Goal: Task Accomplishment & Management: Manage account settings

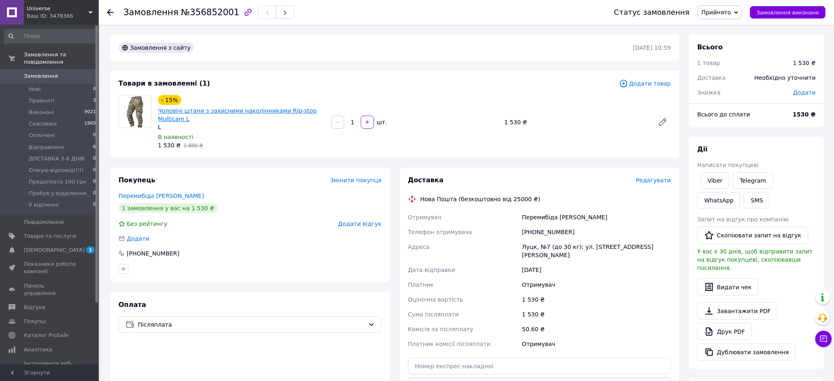
click at [255, 108] on link "Чоловічі штани з захисними наколінниками Rip-stop Multicam L" at bounding box center [237, 114] width 159 height 15
click at [41, 72] on span "Замовлення" at bounding box center [41, 75] width 34 height 7
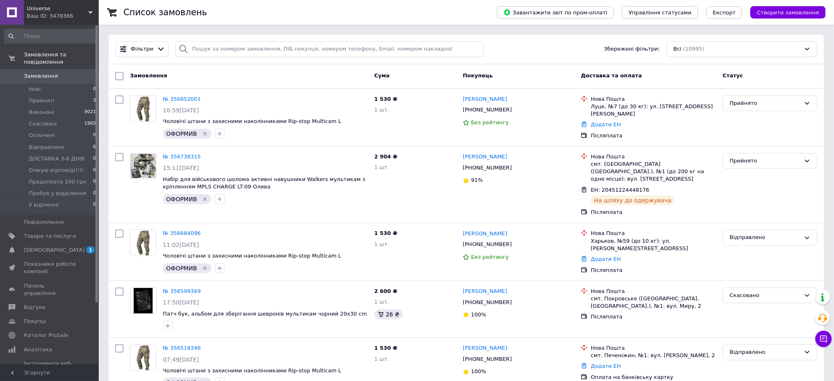
click at [73, 72] on span "Замовлення" at bounding box center [50, 75] width 52 height 7
click at [55, 247] on link "[DEMOGRAPHIC_DATA] 1 0" at bounding box center [50, 250] width 101 height 14
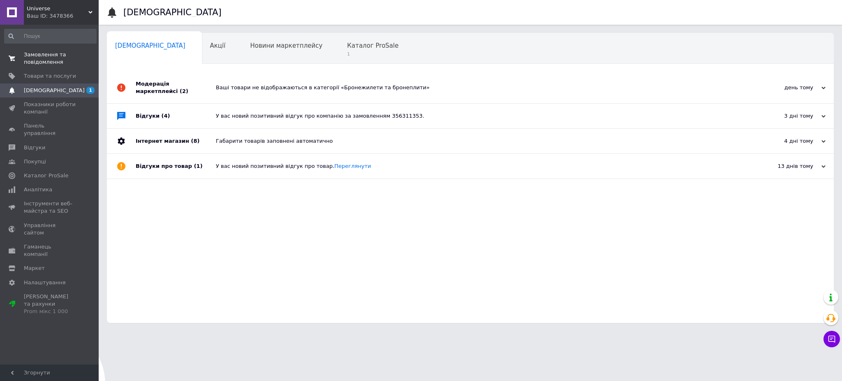
click at [64, 62] on span "Замовлення та повідомлення" at bounding box center [50, 58] width 52 height 15
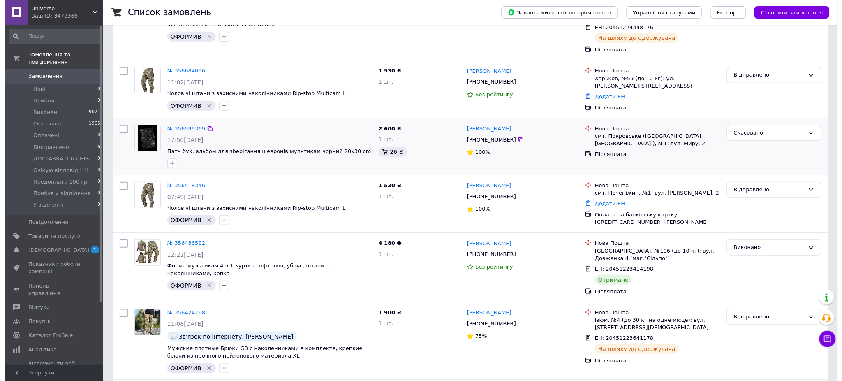
scroll to position [165, 0]
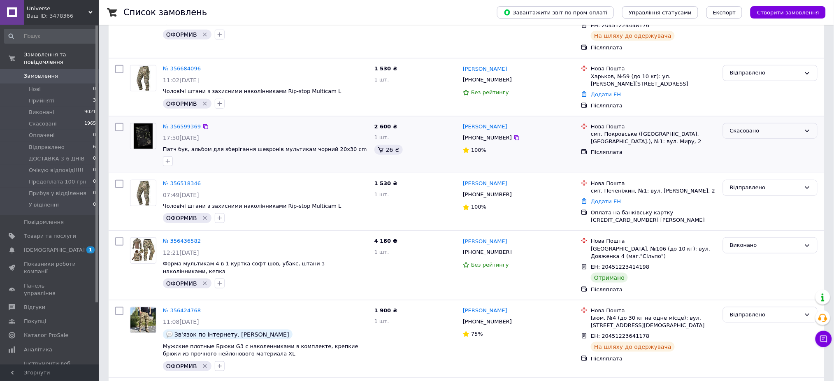
click at [756, 127] on div "Скасовано" at bounding box center [765, 131] width 71 height 9
click at [754, 155] on li "Виконано" at bounding box center [770, 162] width 94 height 15
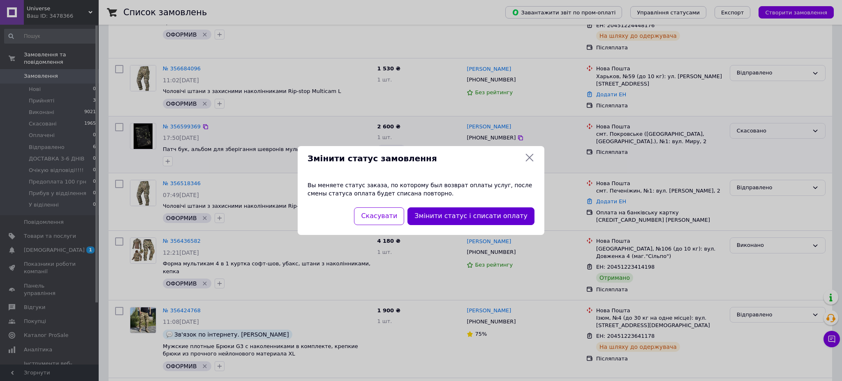
click at [479, 215] on button "Змінити статус і списати оплату" at bounding box center [471, 216] width 127 height 18
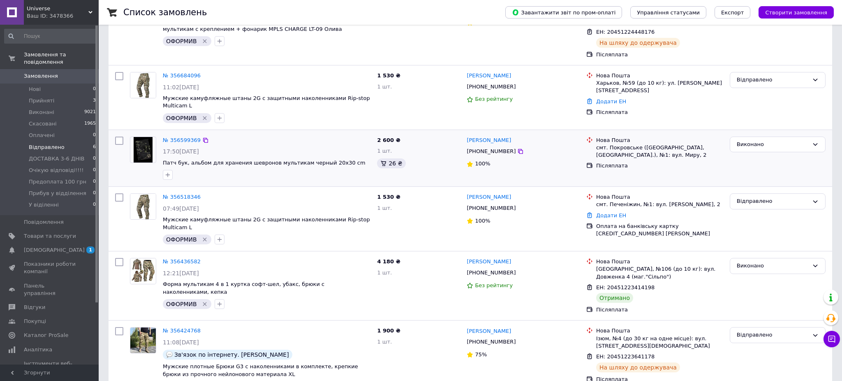
click at [76, 144] on li "Відправлено 6" at bounding box center [50, 148] width 101 height 12
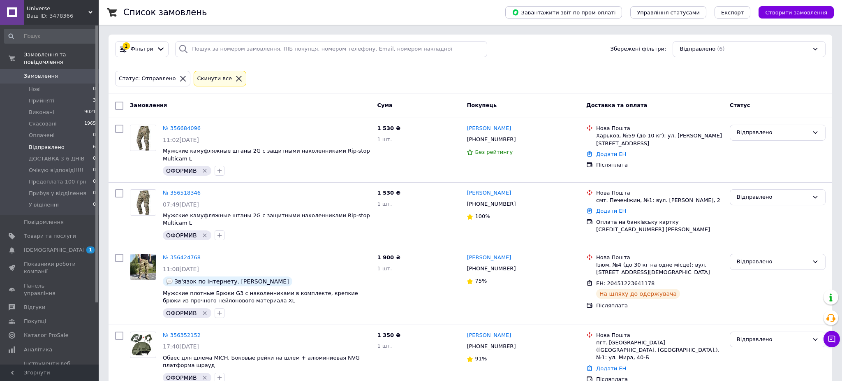
click at [68, 72] on span "Замовлення" at bounding box center [50, 75] width 52 height 7
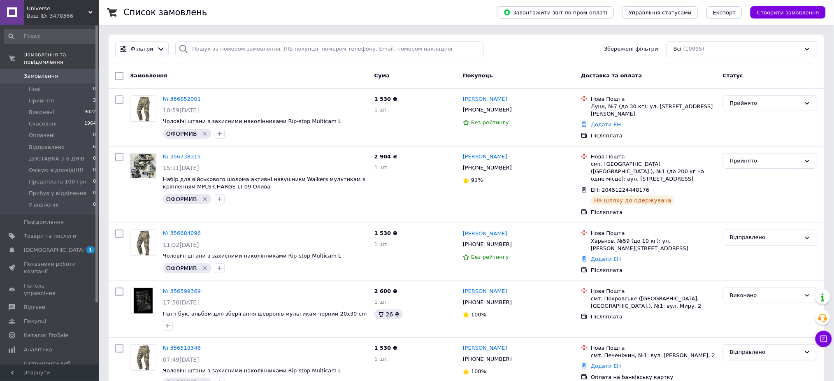
click at [57, 72] on span "Замовлення" at bounding box center [50, 75] width 52 height 7
click at [73, 72] on span "Замовлення" at bounding box center [50, 75] width 52 height 7
click at [60, 246] on span "[DEMOGRAPHIC_DATA]" at bounding box center [50, 249] width 52 height 7
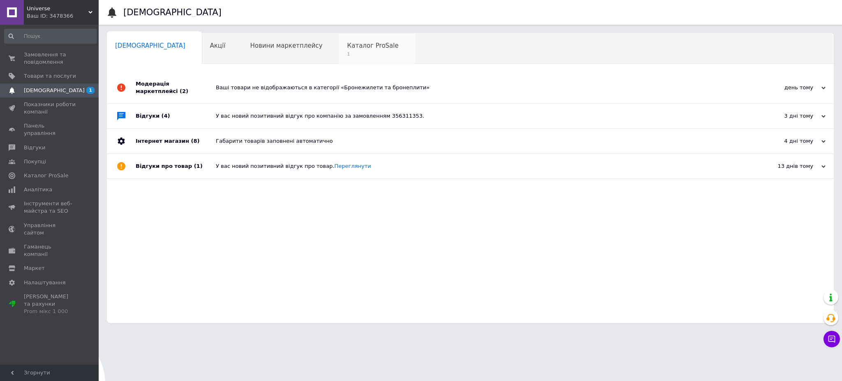
click at [347, 54] on span "1" at bounding box center [372, 54] width 51 height 6
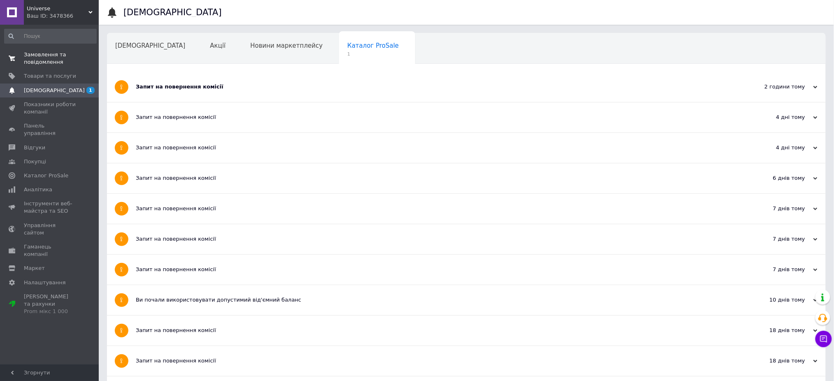
click at [58, 56] on span "Замовлення та повідомлення" at bounding box center [50, 58] width 52 height 15
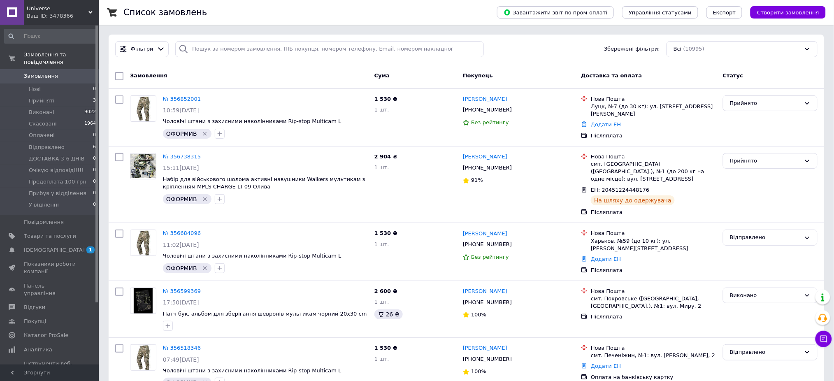
click at [74, 72] on span "Замовлення" at bounding box center [50, 75] width 52 height 7
click at [58, 144] on span "Відправлено" at bounding box center [47, 147] width 36 height 7
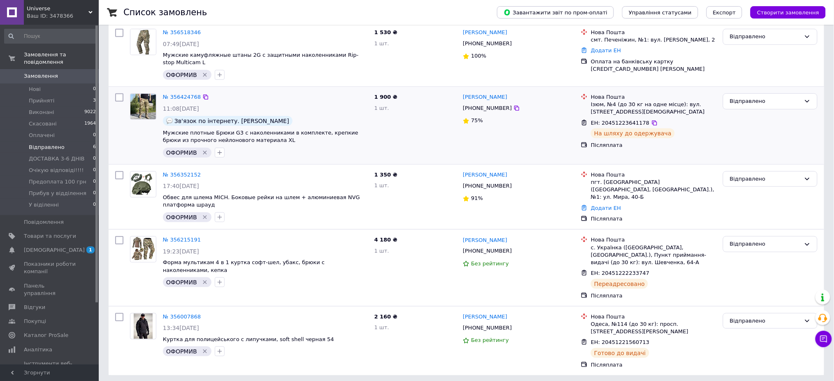
scroll to position [163, 0]
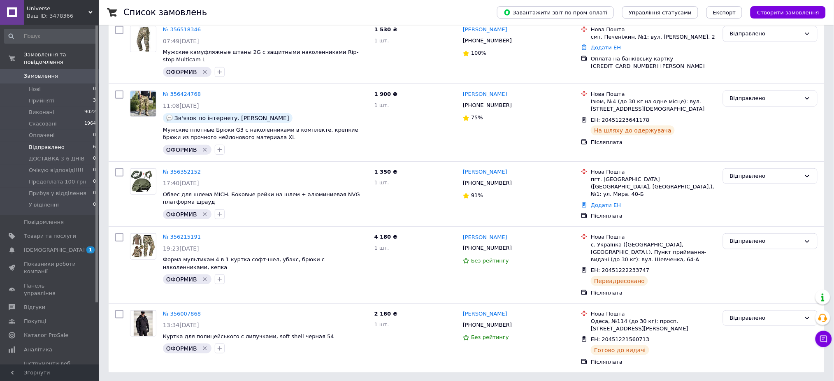
click at [87, 72] on span "0" at bounding box center [87, 75] width 23 height 7
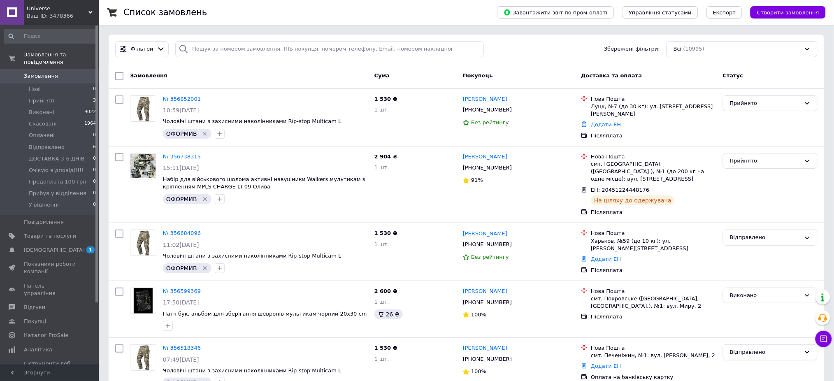
click at [51, 72] on span "Замовлення" at bounding box center [41, 75] width 34 height 7
click at [74, 72] on span "Замовлення" at bounding box center [50, 75] width 52 height 7
click at [70, 72] on span "Замовлення" at bounding box center [50, 75] width 52 height 7
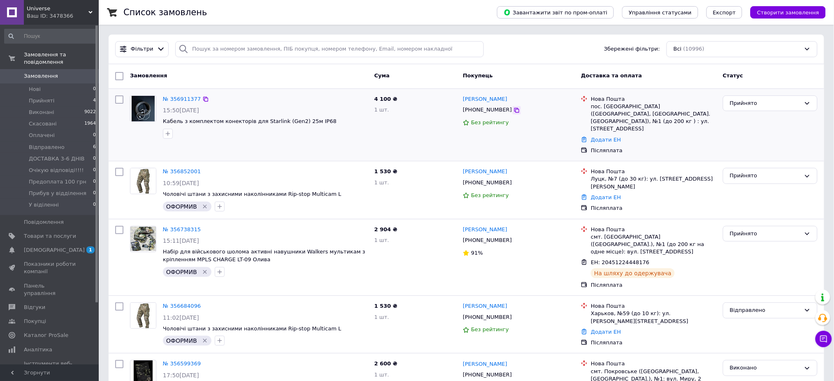
click at [513, 111] on icon at bounding box center [516, 110] width 7 height 7
click at [514, 112] on icon at bounding box center [516, 110] width 5 height 5
click at [582, 148] on icon at bounding box center [584, 150] width 5 height 5
click at [327, 122] on span "Кабель з комплектом конекторів для Starlink (Gen2) 25м IP68" at bounding box center [265, 122] width 205 height 8
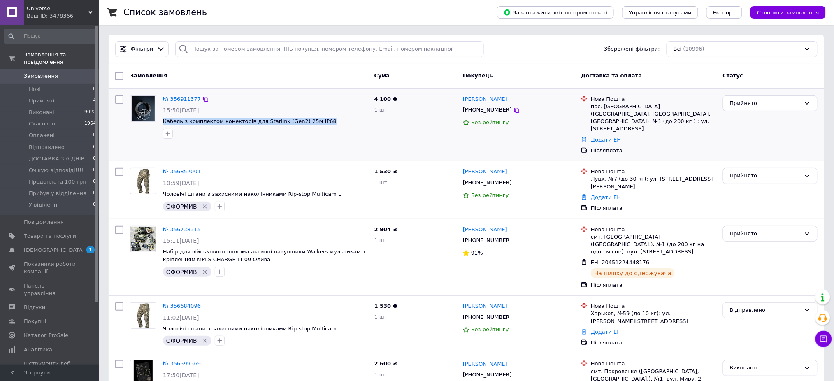
click at [327, 122] on span "Кабель з комплектом конекторів для Starlink (Gen2) 25м IP68" at bounding box center [265, 122] width 205 height 8
copy div "Кабель з комплектом конекторів для Starlink (Gen2) 25м IP68"
